Goal: Find specific page/section: Find specific page/section

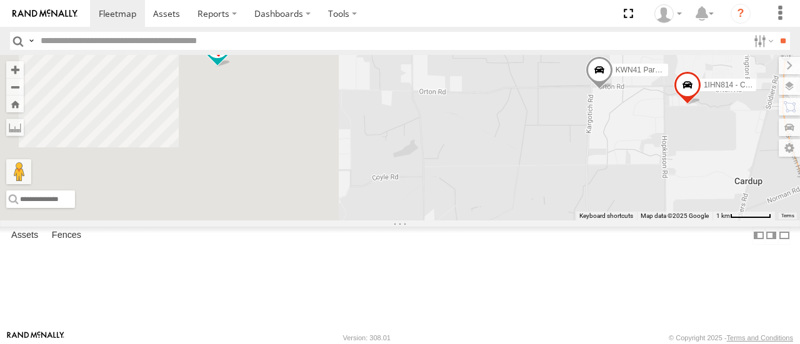
drag, startPoint x: 439, startPoint y: 176, endPoint x: 799, endPoint y: 213, distance: 361.9
click at [799, 213] on div "KWN2198 Coor Rang&Comp 1HDX978 Senior Building Surveyor KWN59 Coord Envi&Waste …" at bounding box center [400, 137] width 800 height 165
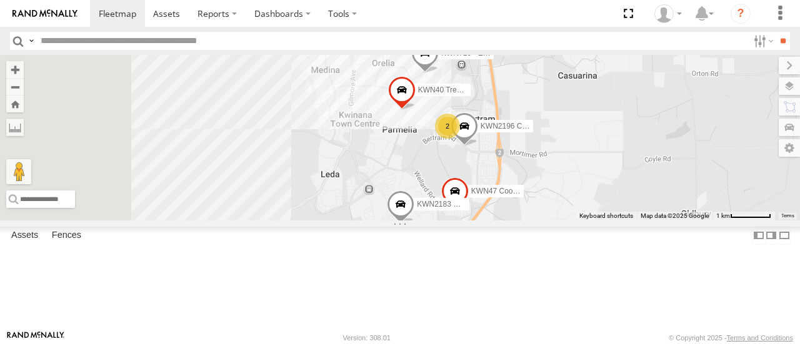
drag, startPoint x: 563, startPoint y: 182, endPoint x: 740, endPoint y: 172, distance: 177.8
click at [740, 172] on div "KWN2198 Coor Rang&Comp 1HDX978 Senior Building Surveyor KWN59 Coord Envi&Waste …" at bounding box center [400, 137] width 800 height 165
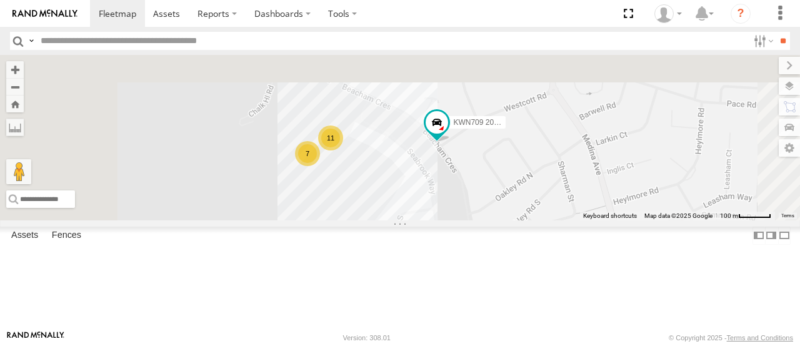
drag, startPoint x: 491, startPoint y: 101, endPoint x: 519, endPoint y: 261, distance: 163.0
click at [519, 220] on div "KWN2198 Coor Rang&Comp 1HDX978 Senior Building Surveyor KWN59 Coord Envi&Waste …" at bounding box center [400, 137] width 800 height 165
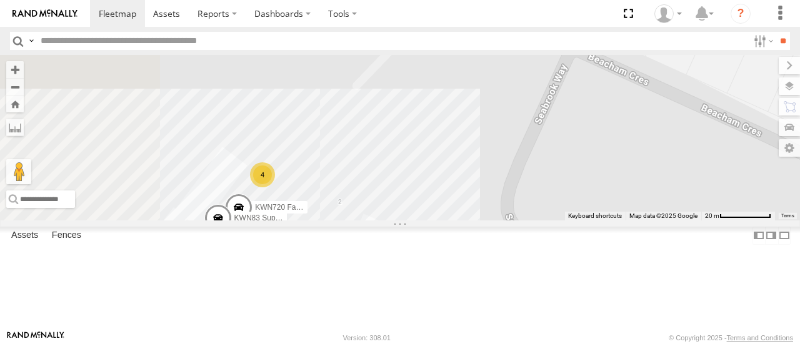
drag, startPoint x: 544, startPoint y: 73, endPoint x: 585, endPoint y: 116, distance: 58.8
click at [585, 116] on div "KWN2198 Coor Rang&Comp 1HDX978 Senior Building Surveyor KWN59 Coord Envi&Waste …" at bounding box center [400, 137] width 800 height 165
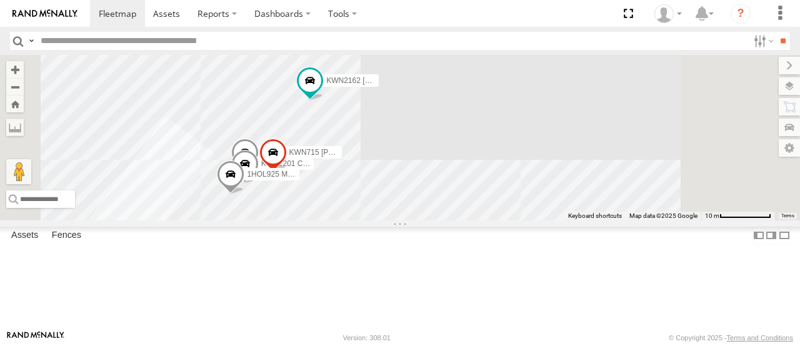
click at [259, 173] on span at bounding box center [245, 156] width 28 height 34
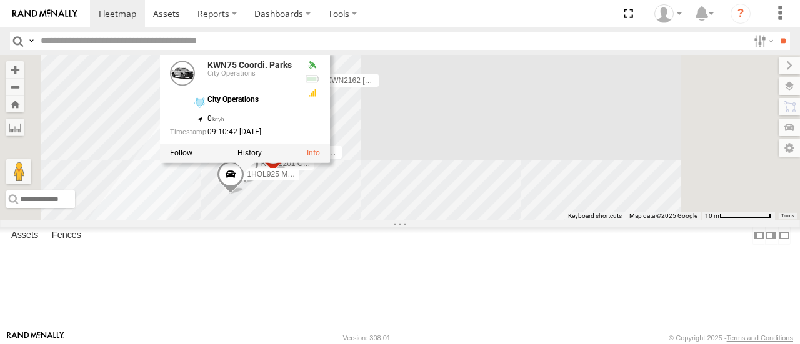
click at [544, 198] on div "KWN2198 Coor Rang&Comp 1HDX978 Senior Building Surveyor KWN59 Coord Envi&Waste …" at bounding box center [400, 137] width 800 height 165
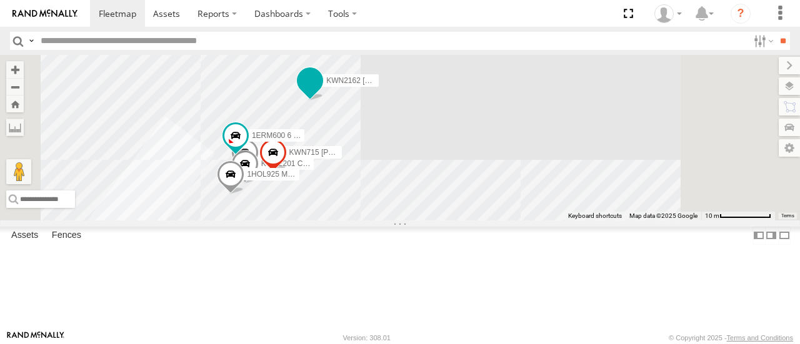
click at [321, 93] on span at bounding box center [310, 81] width 23 height 23
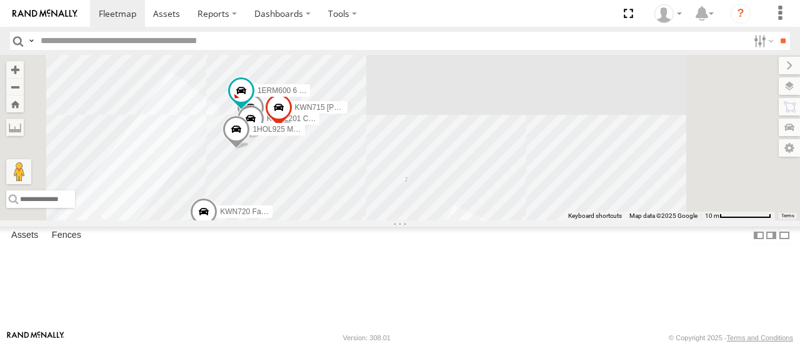
drag, startPoint x: 609, startPoint y: 104, endPoint x: 614, endPoint y: 62, distance: 42.9
click at [614, 62] on div "KWN2198 Coor Rang&Comp 1HDX978 Senior Building Surveyor KWN59 Coord Envi&Waste …" at bounding box center [400, 137] width 800 height 165
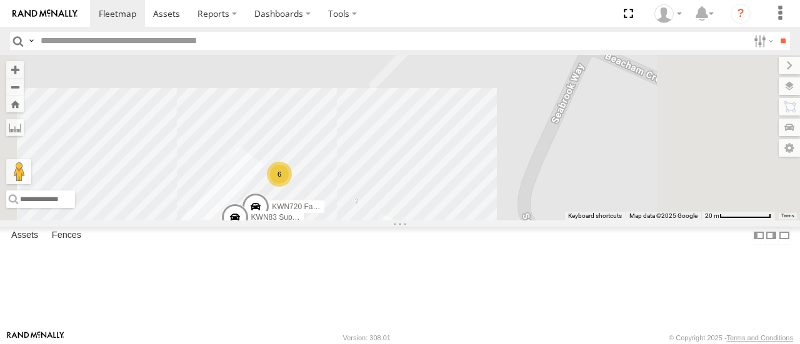
drag, startPoint x: 613, startPoint y: 94, endPoint x: 533, endPoint y: 194, distance: 127.7
click at [533, 194] on div "KWN2198 Coor Rang&Comp 1HDX978 Senior Building Surveyor KWN59 Coord Envi&Waste …" at bounding box center [400, 137] width 800 height 165
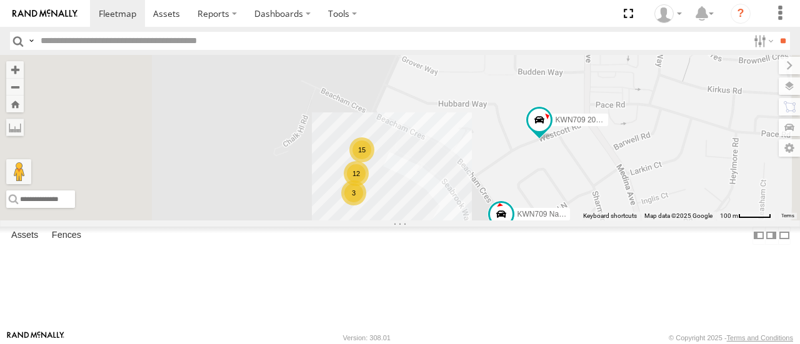
click at [220, 39] on input "text" at bounding box center [392, 41] width 713 height 18
click at [776, 32] on input "**" at bounding box center [783, 41] width 14 height 18
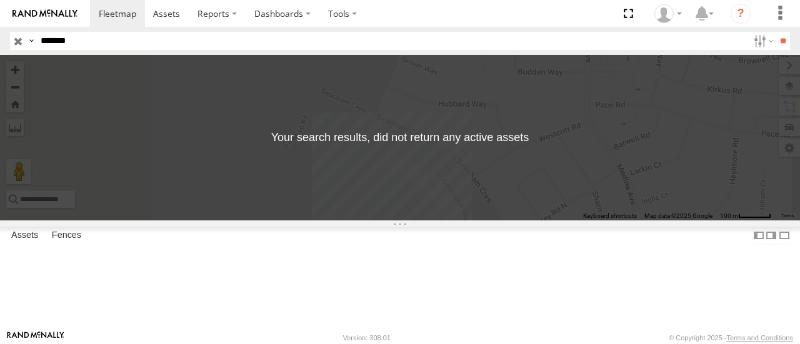
drag, startPoint x: 220, startPoint y: 39, endPoint x: 200, endPoint y: 38, distance: 20.0
click at [200, 38] on input "*******" at bounding box center [392, 41] width 713 height 18
type input "*"
type input "*****"
click at [776, 32] on input "**" at bounding box center [783, 41] width 14 height 18
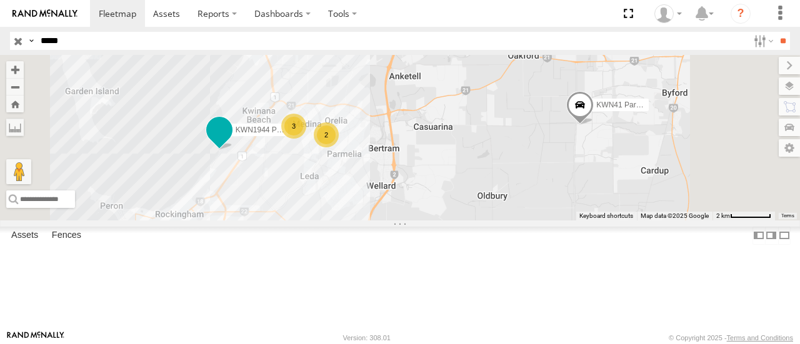
click at [231, 142] on span at bounding box center [219, 130] width 23 height 23
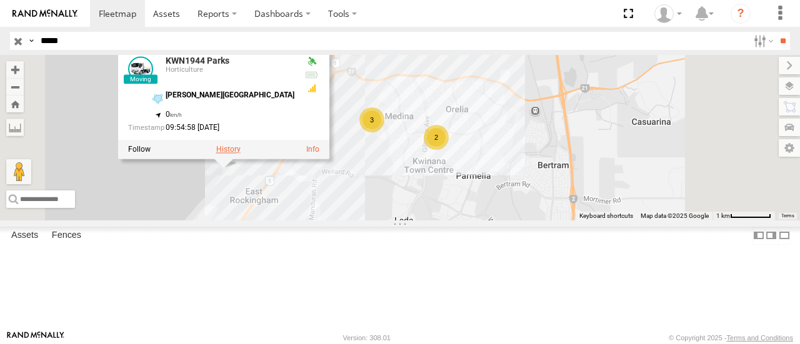
click at [241, 154] on label at bounding box center [228, 150] width 24 height 9
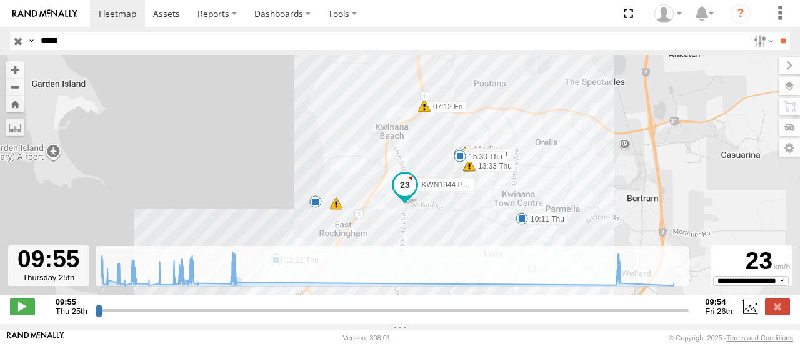
drag, startPoint x: 329, startPoint y: 255, endPoint x: 413, endPoint y: 149, distance: 134.8
click at [413, 149] on div "To navigate the map with touch gestures double-tap and hold your finger on the …" at bounding box center [400, 189] width 800 height 269
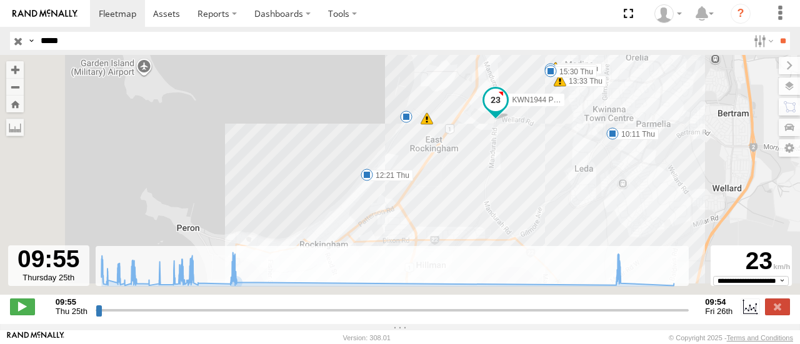
drag, startPoint x: 298, startPoint y: 143, endPoint x: 396, endPoint y: 41, distance: 142.3
click at [396, 41] on body at bounding box center [400, 172] width 800 height 344
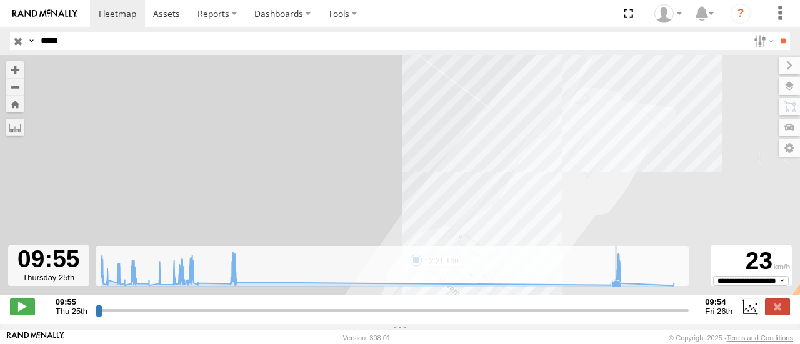
click at [421, 249] on div "To navigate the map with touch gestures double-tap and hold your finger on the …" at bounding box center [400, 189] width 800 height 269
type input "**********"
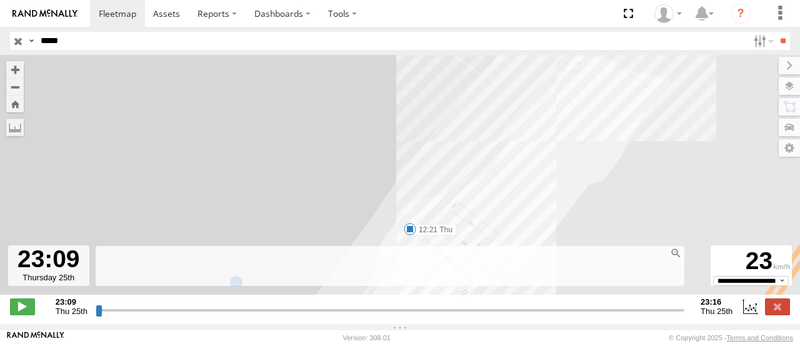
drag, startPoint x: 421, startPoint y: 249, endPoint x: 414, endPoint y: 203, distance: 46.9
click at [414, 203] on div "KWN1944 Parks 10:11 Thu 10:53 Thu 11:09 Thu 11:10 Thu 12:21 Thu 13:33 Thu 13:33…" at bounding box center [400, 181] width 800 height 253
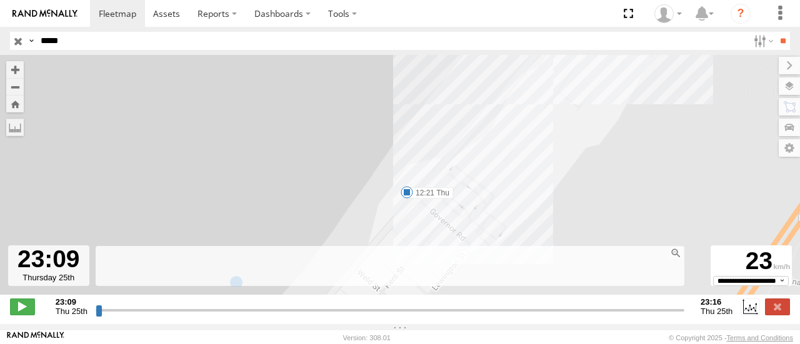
click at [414, 203] on div "KWN1944 Parks 10:11 Thu 10:53 Thu 11:09 Thu 11:10 Thu 12:21 Thu 13:33 Thu 13:33…" at bounding box center [400, 181] width 800 height 253
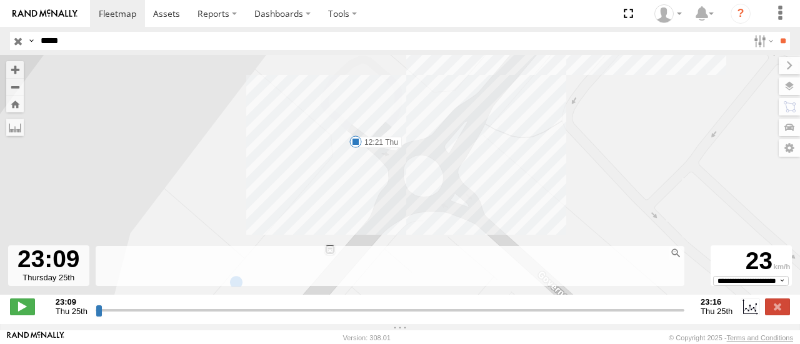
click at [350, 143] on span at bounding box center [355, 142] width 13 height 13
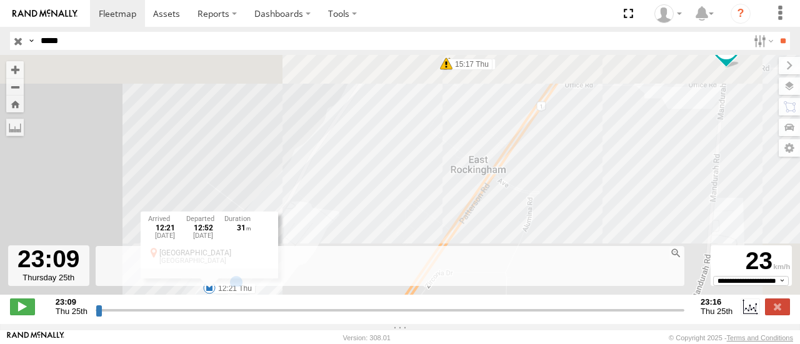
drag, startPoint x: 539, startPoint y: 151, endPoint x: 394, endPoint y: 309, distance: 215.4
click at [394, 309] on div "To navigate the map with touch gestures double-tap and hold your finger on the …" at bounding box center [400, 189] width 800 height 269
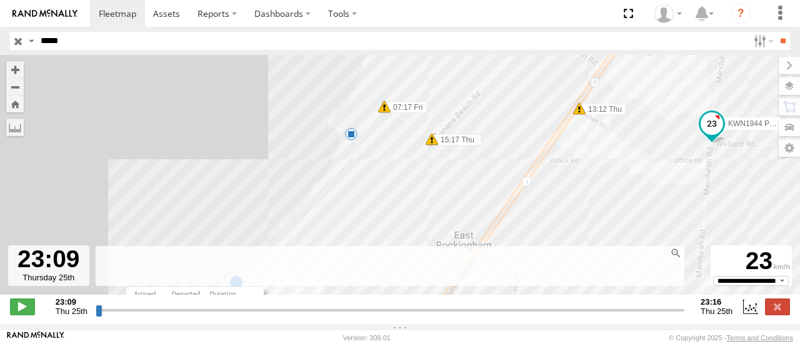
drag, startPoint x: 423, startPoint y: 156, endPoint x: 410, endPoint y: 233, distance: 77.9
click at [410, 233] on div "KWN1944 Parks 10:11 Thu 10:53 Thu 11:09 Thu 11:10 Thu 12:21 Thu 13:33 Thu 13:33…" at bounding box center [400, 181] width 800 height 253
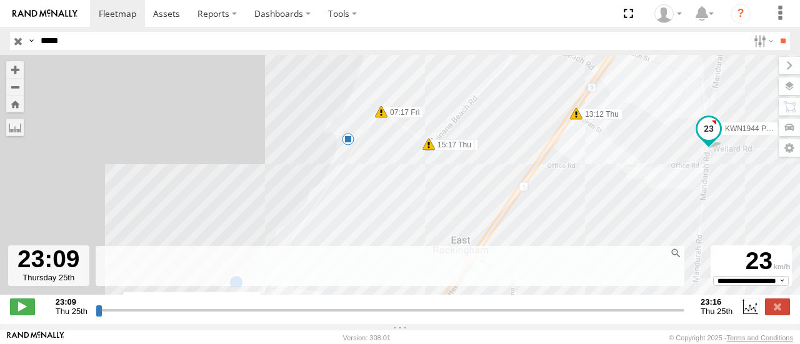
click at [345, 142] on div "6" at bounding box center [348, 139] width 13 height 13
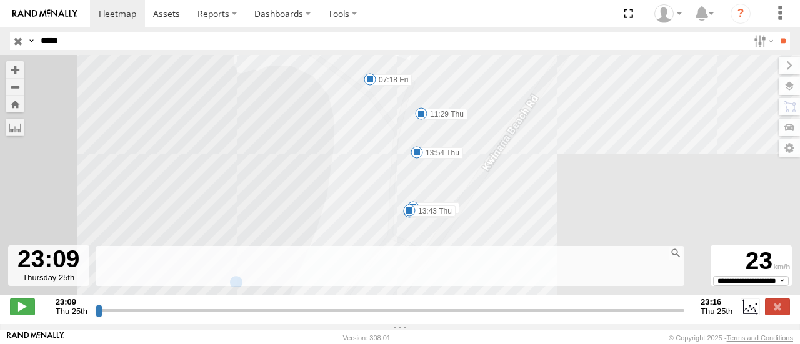
drag, startPoint x: 549, startPoint y: 179, endPoint x: 545, endPoint y: 142, distance: 37.8
click at [545, 142] on div "KWN1944 Parks 10:11 Thu 10:53 Thu 11:09 Thu 11:10 Thu 12:21 Thu 13:33 Thu 13:33…" at bounding box center [400, 181] width 800 height 253
click at [420, 114] on span at bounding box center [421, 114] width 13 height 13
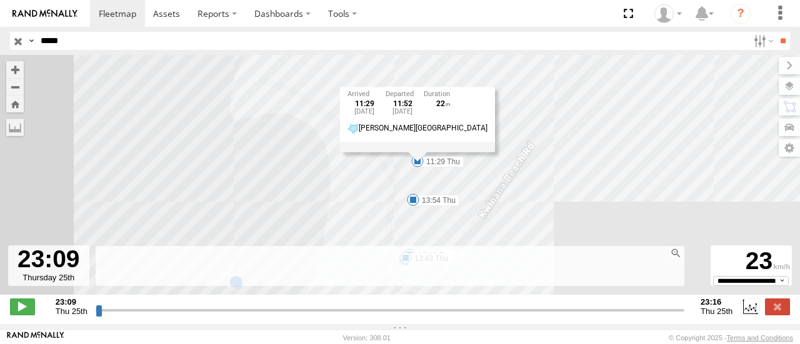
drag, startPoint x: 578, startPoint y: 112, endPoint x: 593, endPoint y: 134, distance: 27.0
click at [593, 134] on div "KWN1944 Parks 10:11 Thu 10:53 Thu 11:09 Thu 11:10 Thu 12:21 Thu 13:33 Thu 13:33…" at bounding box center [400, 181] width 800 height 253
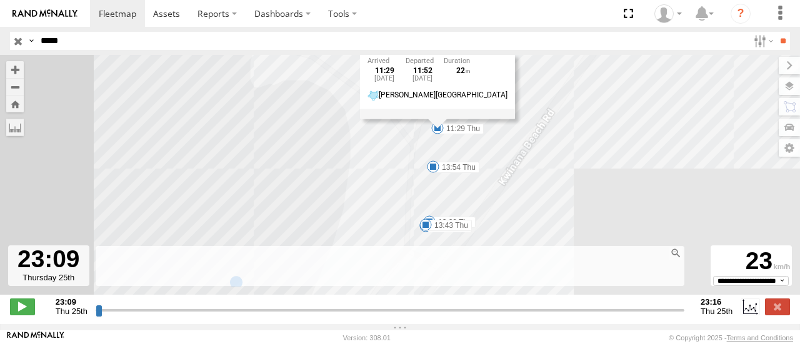
click at [593, 134] on div "KWN1944 Parks 10:11 Thu 10:53 Thu 11:09 Thu 11:10 Thu 12:21 Thu 13:33 Thu 13:33…" at bounding box center [400, 181] width 800 height 253
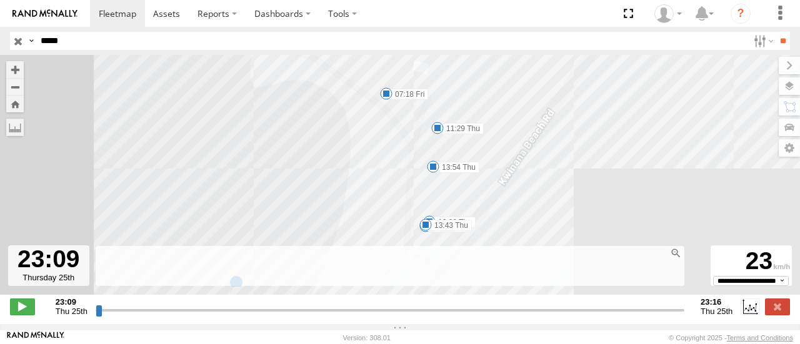
click at [391, 97] on span at bounding box center [386, 94] width 13 height 13
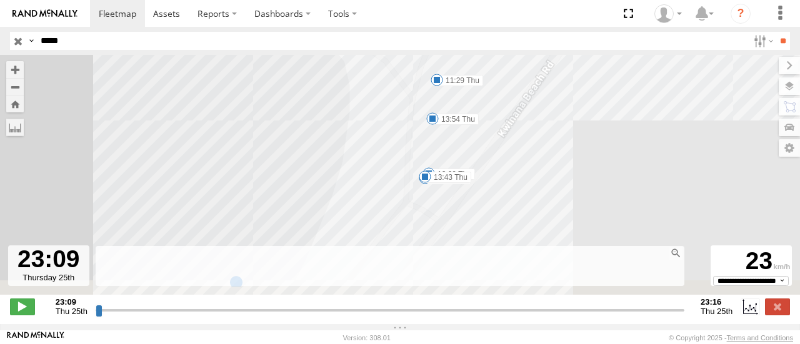
drag, startPoint x: 564, startPoint y: 82, endPoint x: 563, endPoint y: 30, distance: 51.9
click at [563, 30] on body at bounding box center [400, 172] width 800 height 344
click at [425, 176] on span at bounding box center [425, 170] width 13 height 13
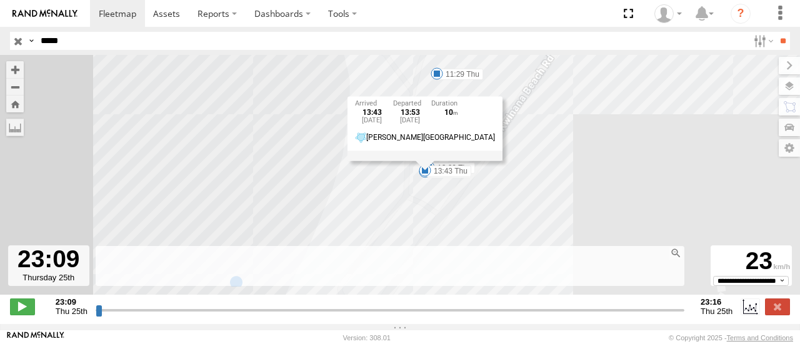
click at [518, 192] on div "KWN1944 Parks 10:11 Thu 10:53 Thu 11:09 Thu 11:10 Thu 12:21 Thu 13:33 Thu 13:33…" at bounding box center [400, 181] width 800 height 253
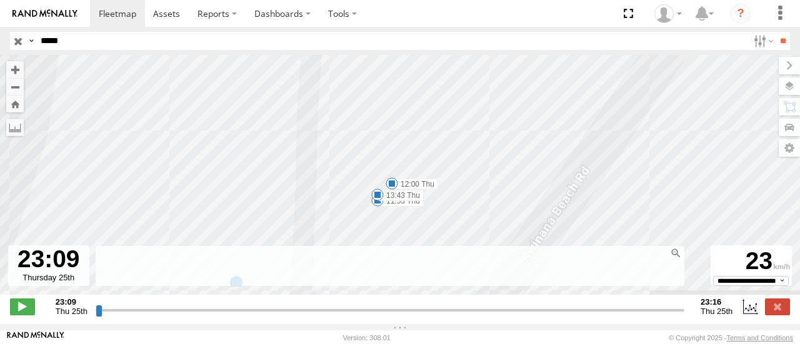
click at [393, 185] on span at bounding box center [392, 184] width 13 height 13
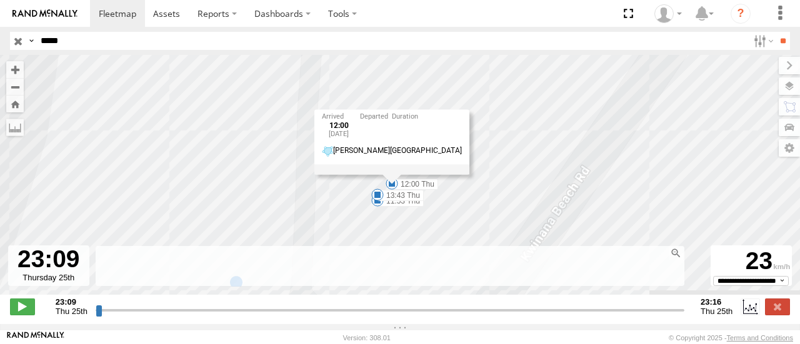
click at [378, 201] on span at bounding box center [377, 195] width 13 height 13
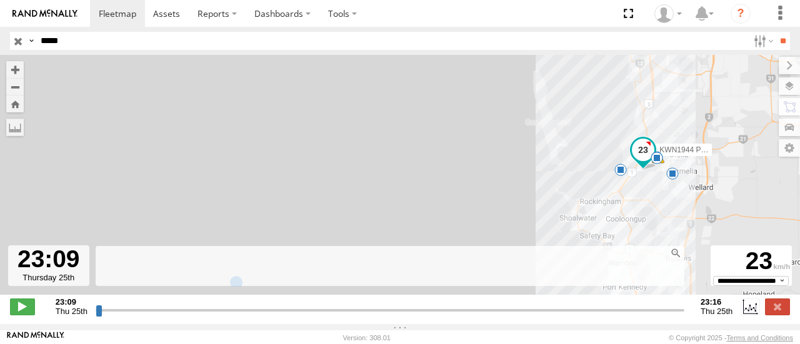
click at [68, 41] on input "*****" at bounding box center [392, 41] width 713 height 18
type input "*"
type input "*******"
click at [776, 32] on input "**" at bounding box center [783, 41] width 14 height 18
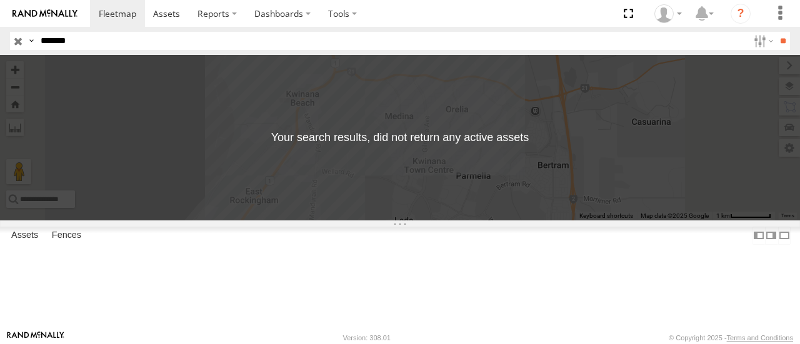
drag, startPoint x: 76, startPoint y: 40, endPoint x: 0, endPoint y: 30, distance: 76.9
click at [0, 30] on header "Search Query Asset ID Asset Label Registration Manufacturer Model VIN Job ID" at bounding box center [400, 41] width 800 height 28
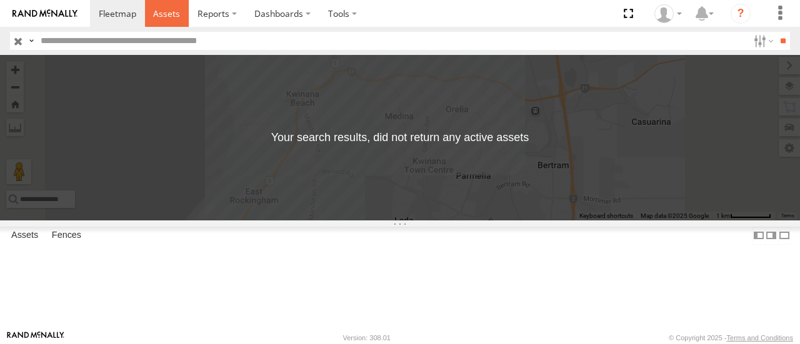
click at [184, 11] on link at bounding box center [167, 13] width 44 height 27
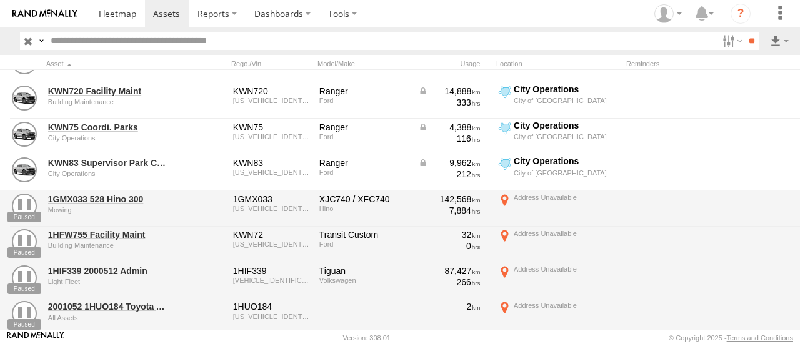
scroll to position [3229, 0]
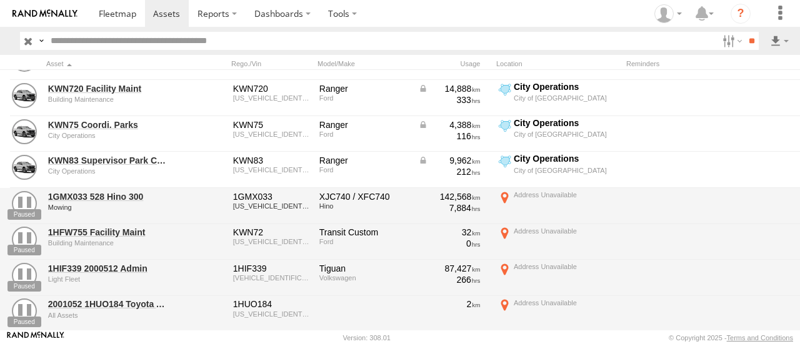
click at [160, 202] on div "1GMX033 528 Hino 300 Mowing" at bounding box center [108, 206] width 125 height 34
click at [98, 192] on link "1GMX033 528 Hino 300" at bounding box center [108, 196] width 121 height 11
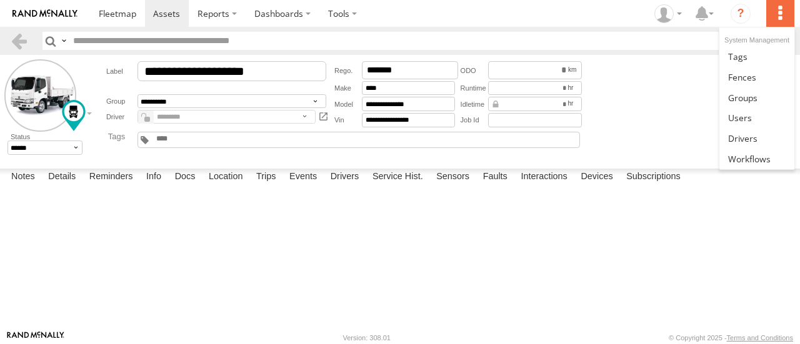
click at [782, 15] on label at bounding box center [780, 13] width 28 height 27
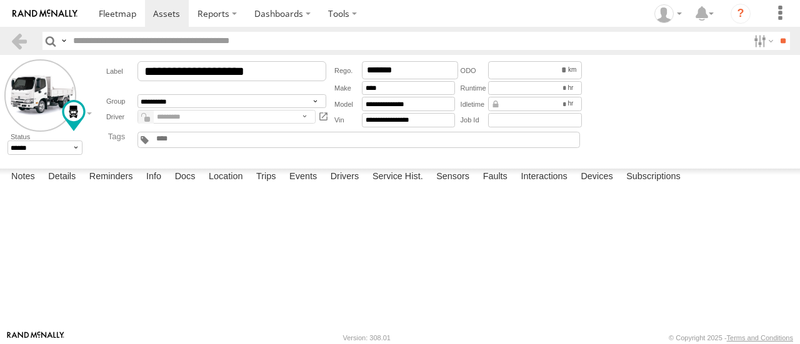
click at [676, 124] on form "**********" at bounding box center [399, 109] width 791 height 100
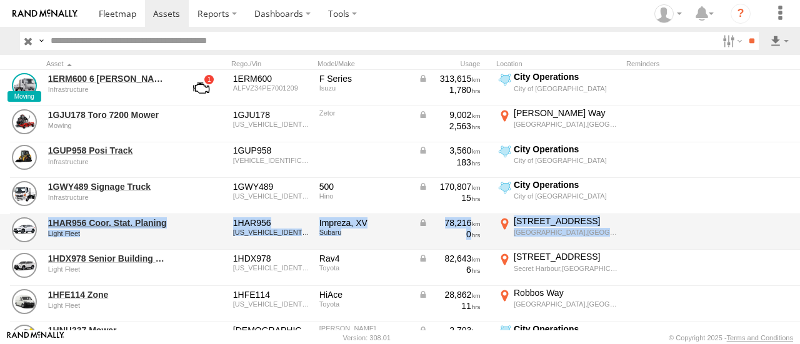
drag, startPoint x: 0, startPoint y: 0, endPoint x: 717, endPoint y: 213, distance: 747.9
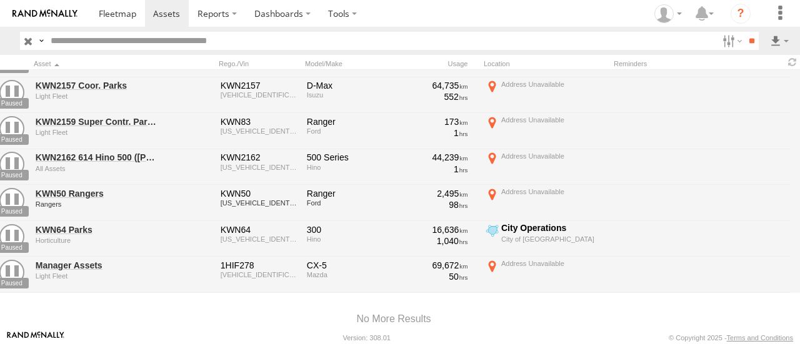
scroll to position [4021, 0]
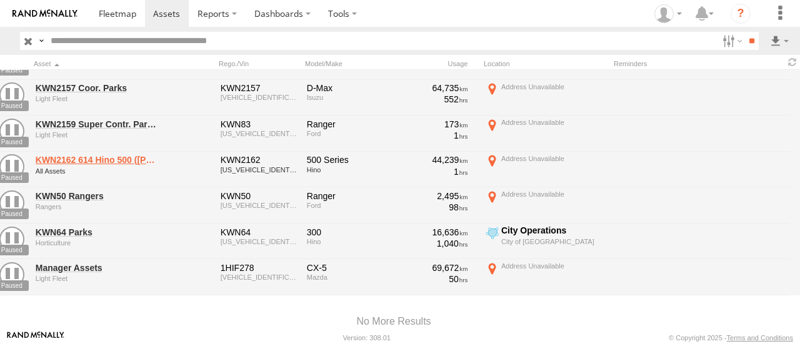
click at [114, 159] on link "KWN2162 614 Hino 500 (Grano Truck)" at bounding box center [96, 159] width 121 height 11
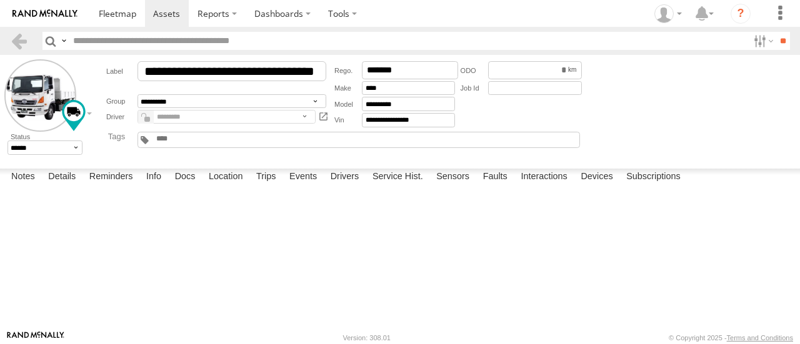
click at [114, 159] on div "**********" at bounding box center [339, 109] width 490 height 100
click at [595, 186] on label "Devices" at bounding box center [596, 178] width 44 height 18
